Goal: Learn about a topic: Learn about a topic

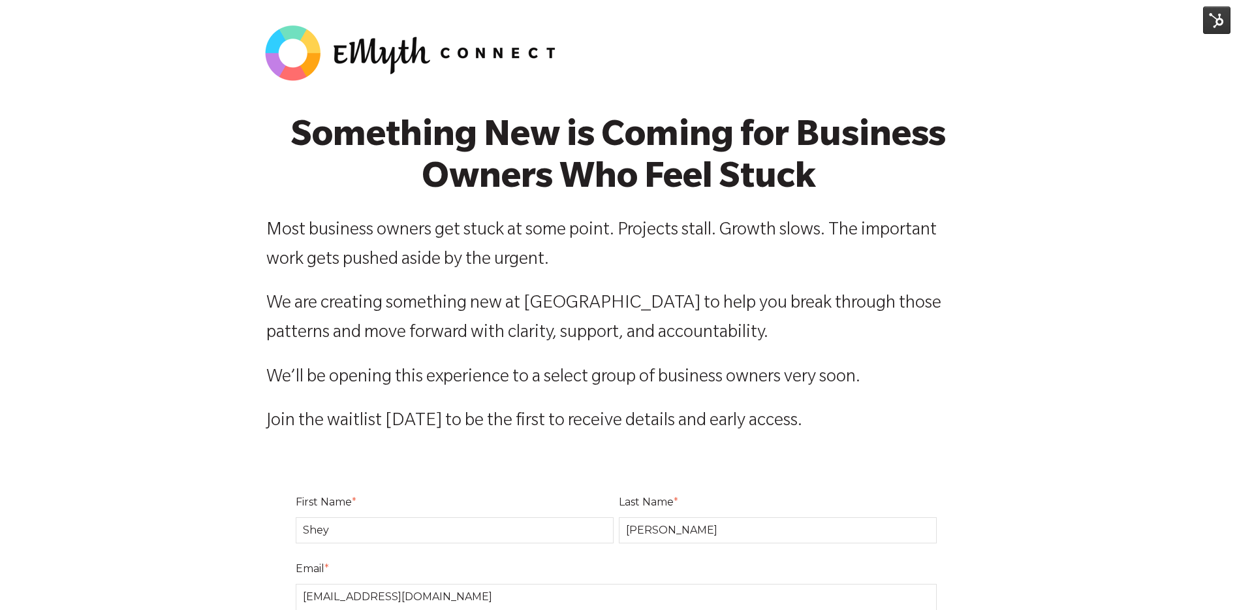
select select "0-75K"
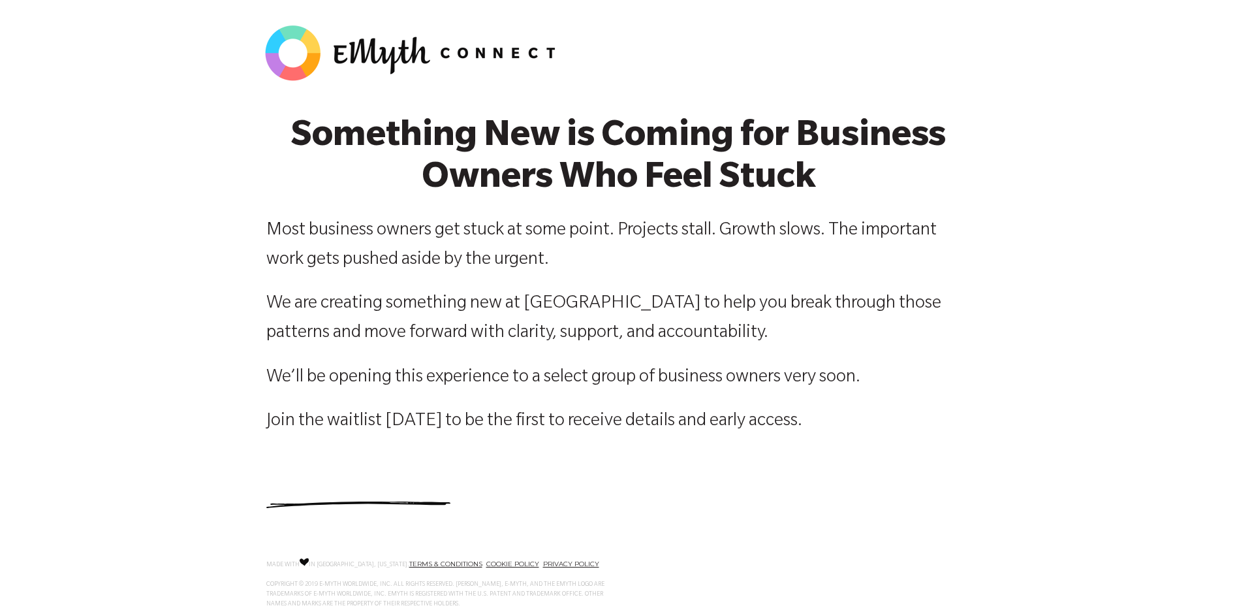
select select "0-75K"
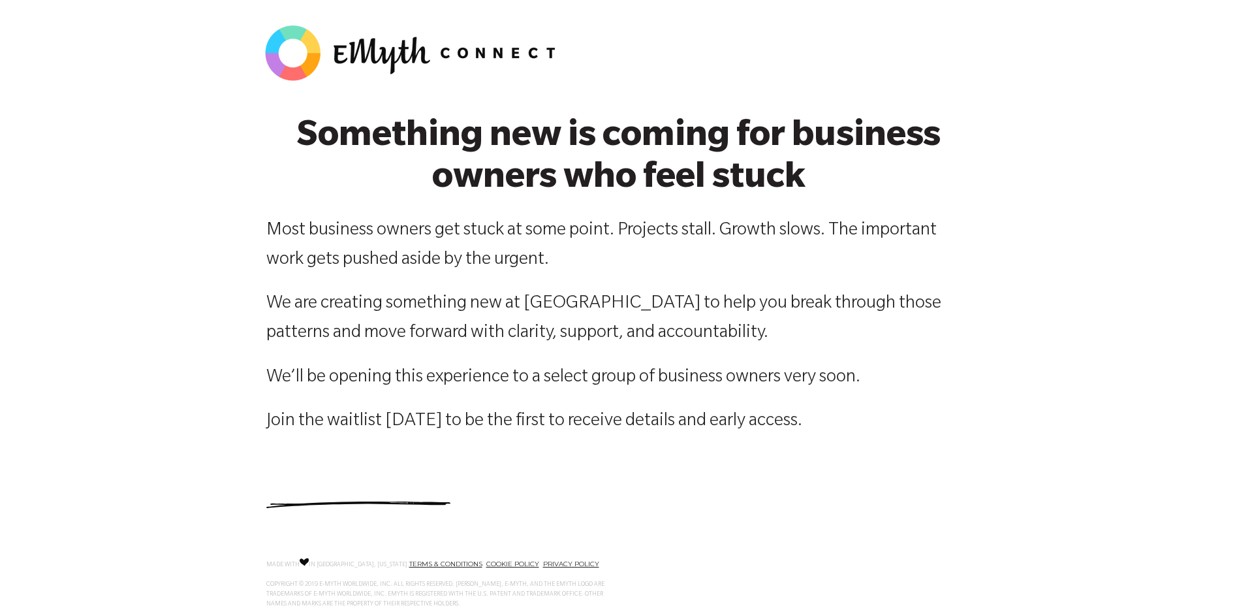
select select "0-75K"
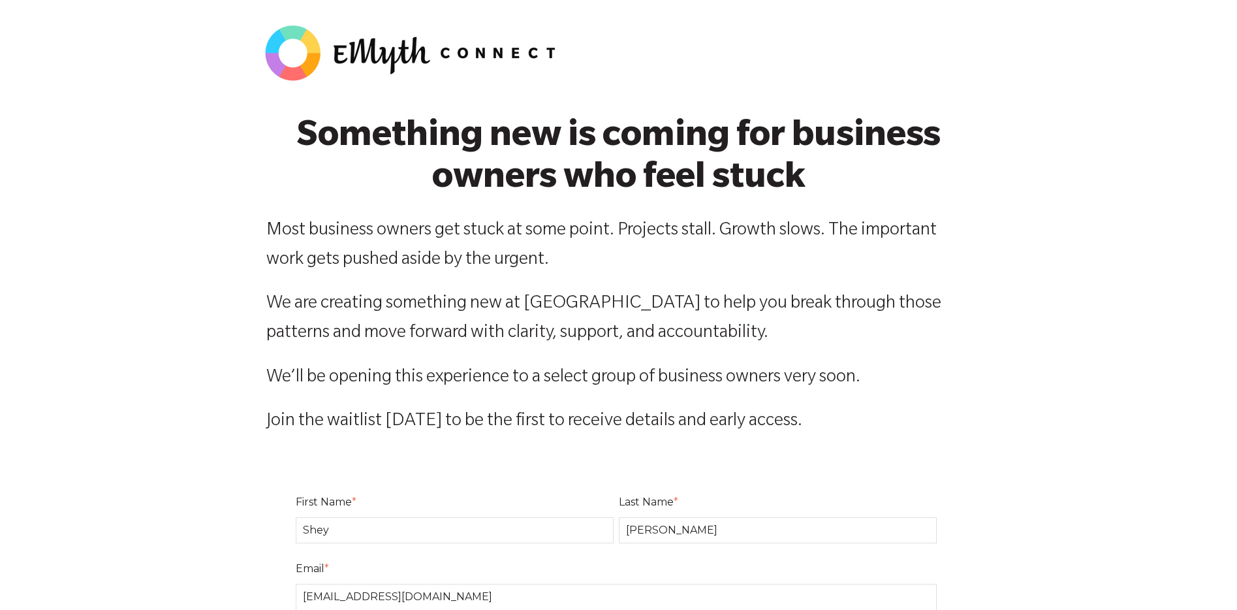
select select "0-75K"
